Goal: Task Accomplishment & Management: Complete application form

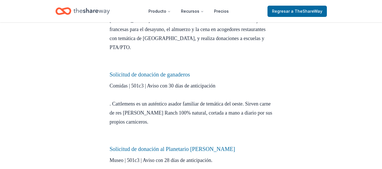
scroll to position [914, 0]
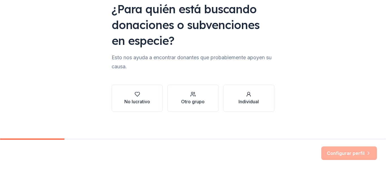
scroll to position [58, 0]
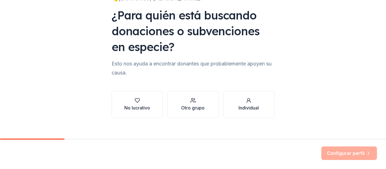
scroll to position [57, 0]
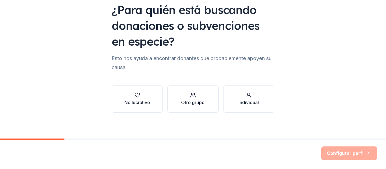
click at [177, 102] on button "Otro grupo" at bounding box center [192, 99] width 51 height 27
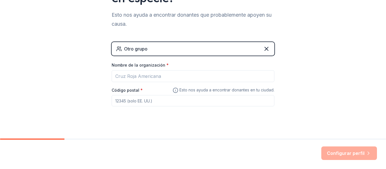
scroll to position [104, 0]
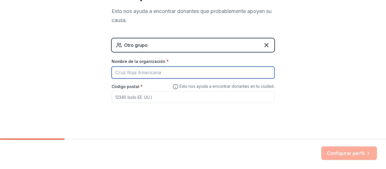
click at [157, 74] on input "Nombre de la organización *" at bounding box center [193, 73] width 163 height 12
type input "Feria Cien7ifica"
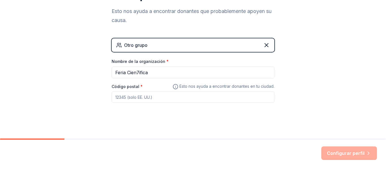
click at [238, 94] on input "Código postal *" at bounding box center [193, 97] width 163 height 11
click at [238, 95] on input "Código postal *" at bounding box center [193, 97] width 163 height 11
click at [218, 127] on div "👋¡Bienvenido , Joaquín E.! ¿Para quién está buscando donaciones o subvenciones …" at bounding box center [193, 18] width 181 height 245
click at [137, 96] on input "2061" at bounding box center [193, 97] width 163 height 11
drag, startPoint x: 120, startPoint y: 96, endPoint x: 124, endPoint y: 98, distance: 4.8
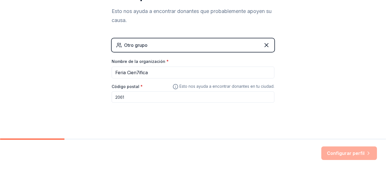
click at [121, 97] on input "2061" at bounding box center [193, 97] width 163 height 11
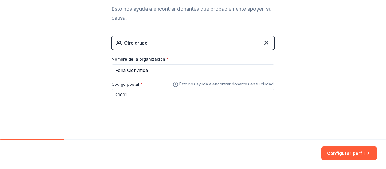
scroll to position [106, 0]
type input "20601"
click at [342, 156] on font "Configurar perfil" at bounding box center [346, 153] width 38 height 7
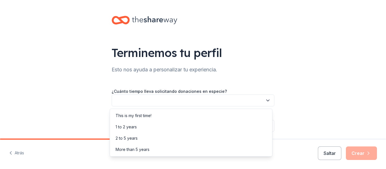
click at [243, 98] on button "button" at bounding box center [193, 101] width 163 height 12
click at [172, 118] on div "¡Esta es mi primera vez!" at bounding box center [191, 115] width 160 height 11
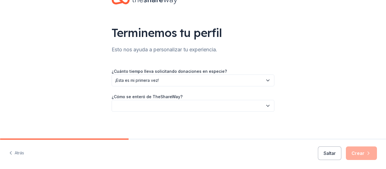
scroll to position [20, 0]
click at [167, 109] on button "button" at bounding box center [193, 106] width 163 height 12
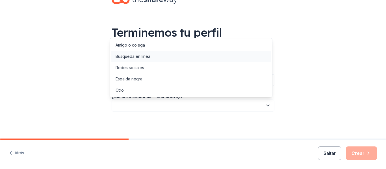
click at [133, 56] on font "Búsqueda en línea" at bounding box center [133, 56] width 35 height 5
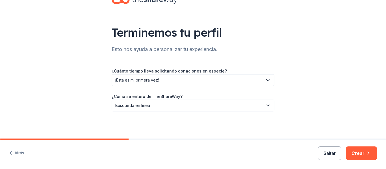
click at [360, 154] on font "Crear" at bounding box center [358, 154] width 13 height 6
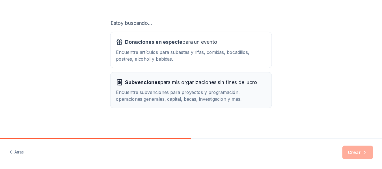
scroll to position [89, 0]
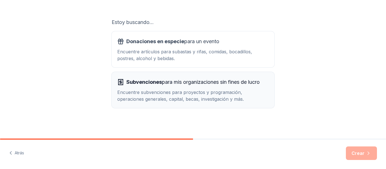
click at [238, 95] on font "Encuentre subvenciones para proyectos y programación, operaciones generales, ca…" at bounding box center [180, 96] width 127 height 12
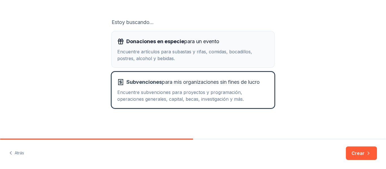
click at [239, 48] on div "Donaciones en especie para un evento Encuentre artículos para subastas y rifas,…" at bounding box center [193, 49] width 152 height 25
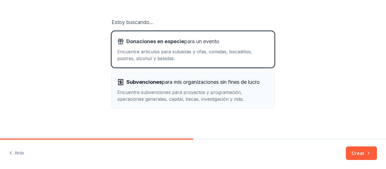
click at [232, 84] on font "para mis organizaciones sin fines de lucro" at bounding box center [211, 82] width 98 height 6
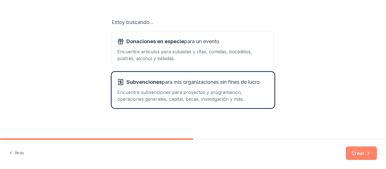
click at [368, 154] on icon "button" at bounding box center [369, 154] width 6 height 6
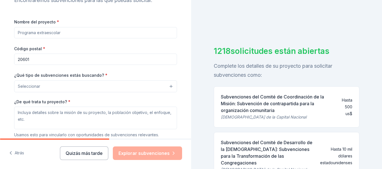
scroll to position [66, 0]
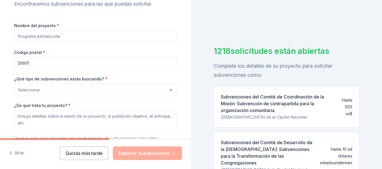
click at [87, 35] on input "Nombre del proyecto *" at bounding box center [95, 36] width 163 height 11
click at [97, 38] on input "Nombre del proyecto *" at bounding box center [95, 36] width 163 height 11
paste input "Feria Cien7ífica"
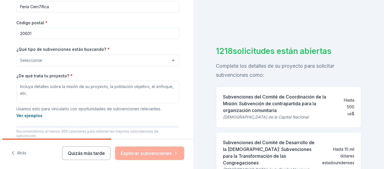
scroll to position [104, 0]
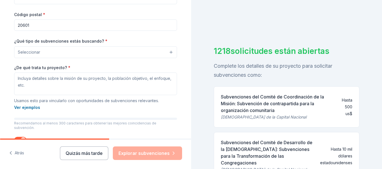
type input "Feria Cien7ífica"
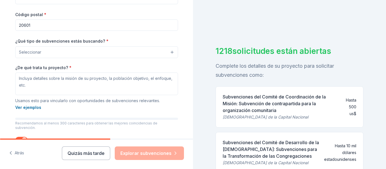
click at [39, 56] on button "Seleccionar" at bounding box center [96, 52] width 163 height 12
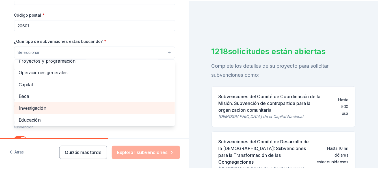
scroll to position [0, 0]
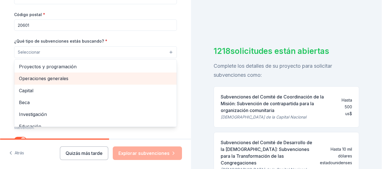
click at [56, 81] on font "Operaciones generales" at bounding box center [43, 79] width 49 height 6
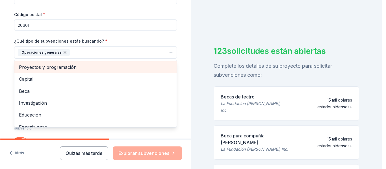
click at [58, 68] on font "Proyectos y programación" at bounding box center [48, 67] width 58 height 6
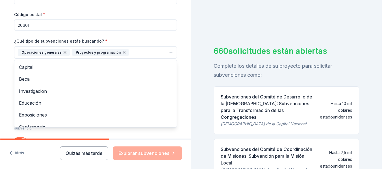
click at [183, 27] on div "Cuéntanos sobre tu proyecto Encontraremos subvenciones para las que puedas soli…" at bounding box center [95, 40] width 181 height 289
